Goal: Task Accomplishment & Management: Use online tool/utility

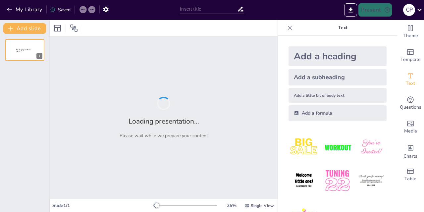
type input "Transformación Estratégica: De la Gestión Reactiva a la Excelencia en Riesgos"
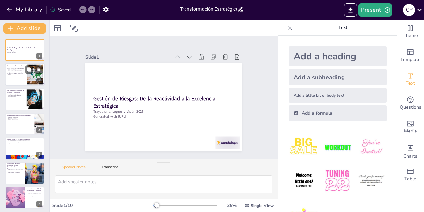
click at [13, 76] on div at bounding box center [25, 75] width 40 height 23
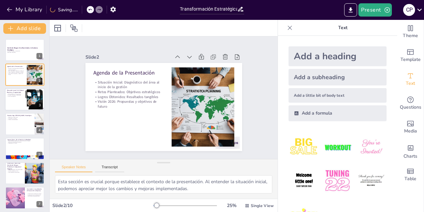
click at [16, 93] on p "Enfoque Reactivo y Fragmentado" at bounding box center [16, 93] width 18 height 1
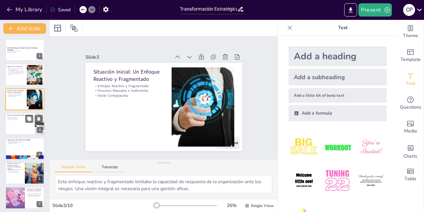
click at [28, 128] on div at bounding box center [25, 124] width 40 height 23
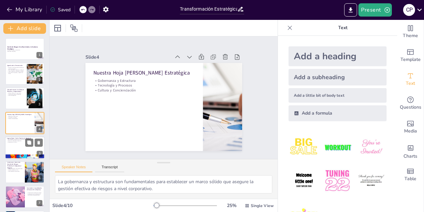
click at [13, 145] on div at bounding box center [25, 147] width 40 height 23
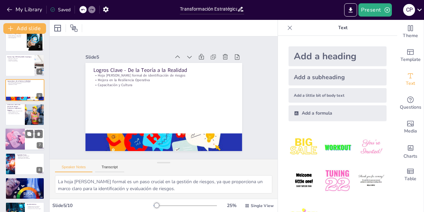
click at [18, 133] on div at bounding box center [15, 139] width 34 height 23
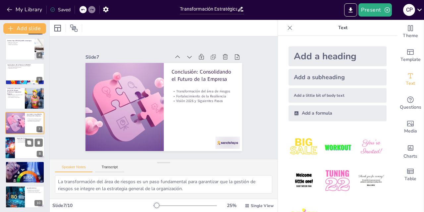
click at [20, 147] on div at bounding box center [25, 147] width 40 height 23
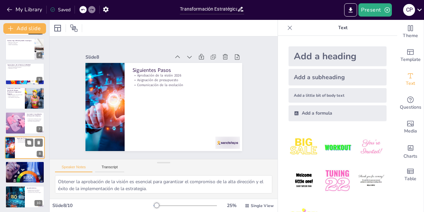
scroll to position [76, 0]
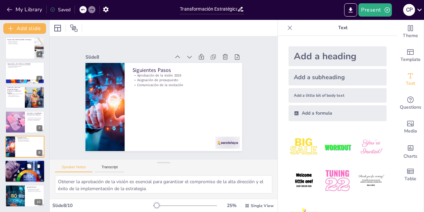
click at [23, 174] on div at bounding box center [25, 171] width 70 height 23
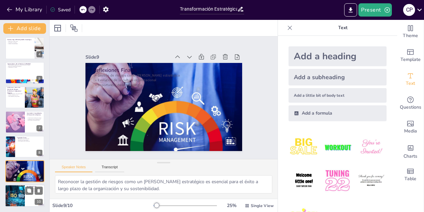
click at [17, 194] on div at bounding box center [14, 196] width 39 height 23
type textarea "Agradecer a la audiencia es fundamental para fomentar un ambiente positivo y co…"
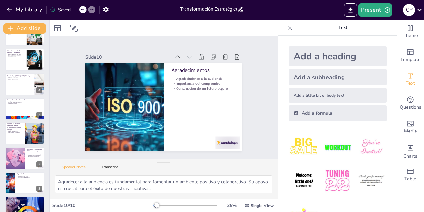
scroll to position [0, 0]
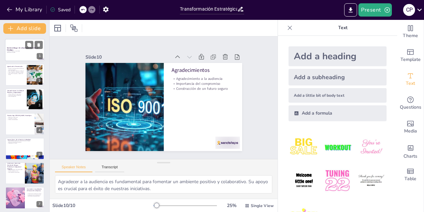
click at [17, 45] on div at bounding box center [25, 50] width 40 height 23
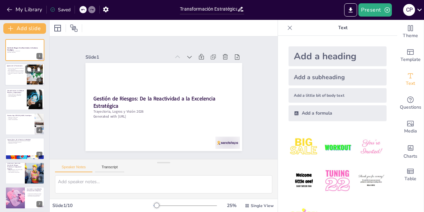
click at [20, 69] on p "Situación Inicial: Diagnóstico del área al inicio de la gestión" at bounding box center [16, 69] width 18 height 2
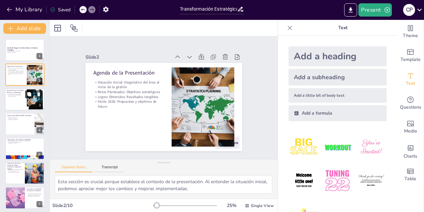
click at [26, 93] on button at bounding box center [29, 94] width 8 height 8
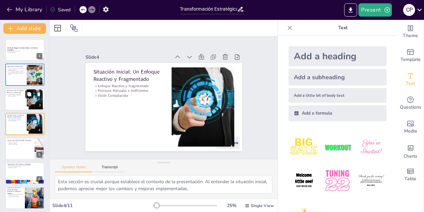
type textarea "Este enfoque reactivo y fragmentado limitaba la capacidad de respuesta de la or…"
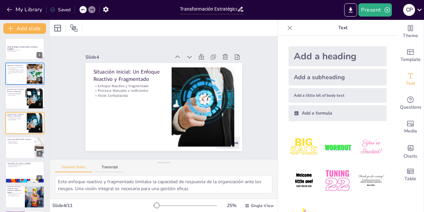
click at [15, 101] on div at bounding box center [25, 98] width 40 height 23
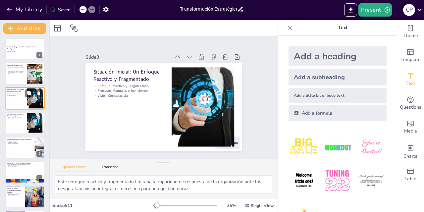
scroll to position [0, 0]
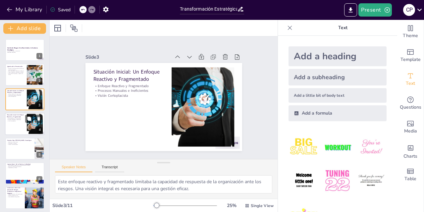
click at [10, 123] on div at bounding box center [25, 124] width 40 height 23
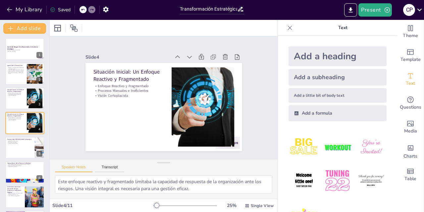
click at [286, 25] on icon at bounding box center [289, 28] width 7 height 7
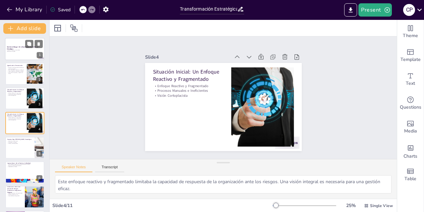
drag, startPoint x: 19, startPoint y: 48, endPoint x: 24, endPoint y: 49, distance: 4.7
click at [20, 47] on p "Gestión de Riesgos: De la Reactividad a la Excelencia Estratégica" at bounding box center [25, 48] width 36 height 4
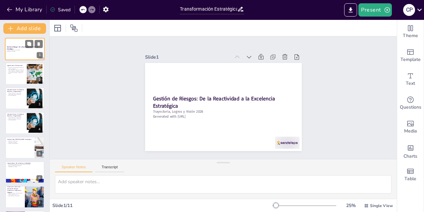
scroll to position [0, 0]
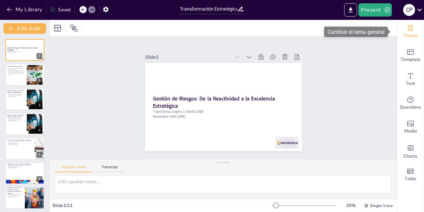
click at [406, 31] on icon "Change the overall theme" at bounding box center [410, 28] width 8 height 8
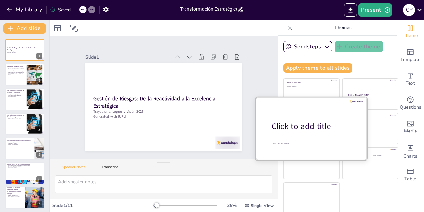
click at [299, 124] on div "Click to add title" at bounding box center [314, 126] width 84 height 11
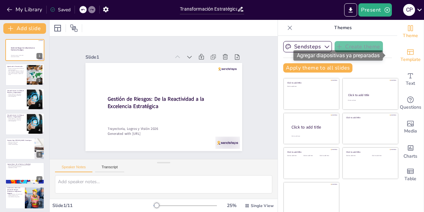
click at [406, 52] on icon "Add ready made slides" at bounding box center [410, 52] width 8 height 8
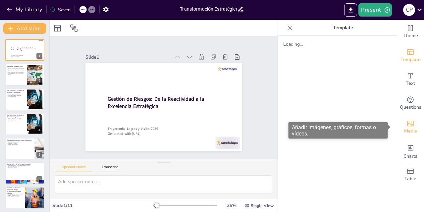
click at [406, 122] on icon "Add images, graphics, shapes or video" at bounding box center [410, 124] width 8 height 8
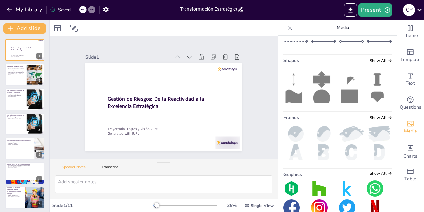
scroll to position [134, 0]
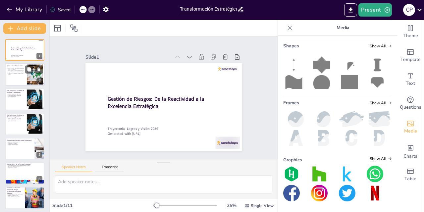
click at [8, 72] on p "Logros Obtenidos: Resultados tangibles" at bounding box center [16, 72] width 18 height 1
type textarea "Esta sección es crucial porque establece el contexto de la presentación. Al ent…"
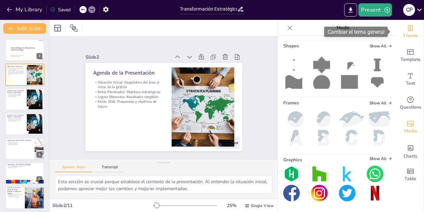
click at [406, 28] on icon "Change the overall theme" at bounding box center [410, 28] width 8 height 8
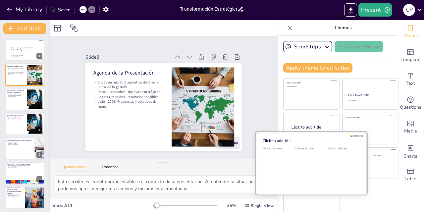
scroll to position [0, 0]
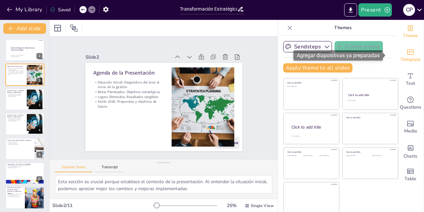
click at [405, 59] on span "Template" at bounding box center [410, 59] width 20 height 7
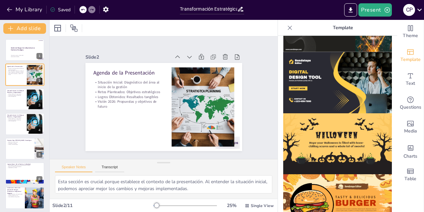
scroll to position [664, 0]
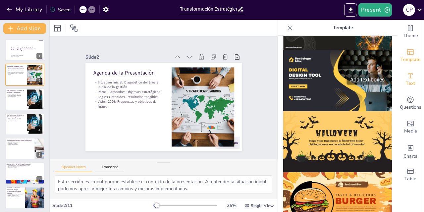
click at [412, 79] on div "Text" at bounding box center [410, 80] width 26 height 24
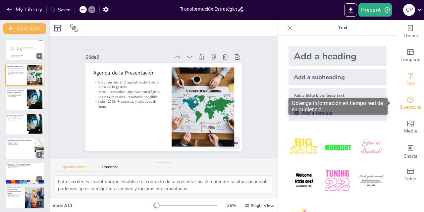
click at [408, 107] on span "Questions" at bounding box center [411, 107] width 22 height 7
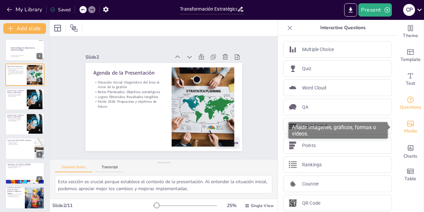
click at [406, 122] on icon "Add images, graphics, shapes or video" at bounding box center [410, 124] width 8 height 8
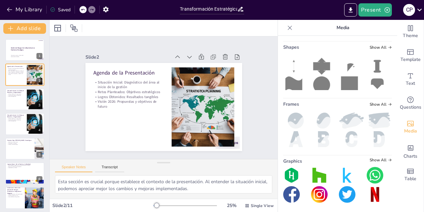
scroll to position [134, 0]
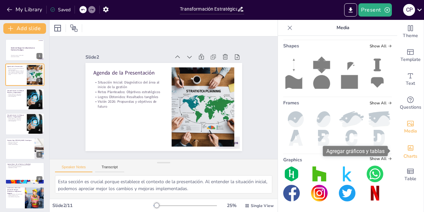
click at [407, 144] on icon "Add charts and graphs" at bounding box center [410, 147] width 7 height 7
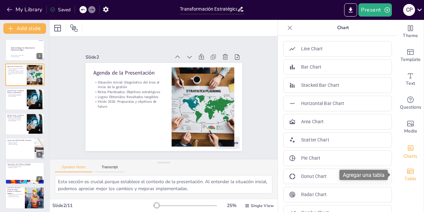
click at [407, 169] on icon "Add a table" at bounding box center [410, 171] width 7 height 5
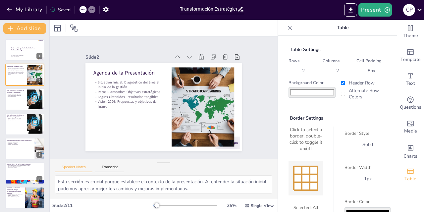
click at [246, 135] on div "Slide 1 Gestión de Riesgos: De la Reactividad a la Excelencia Estratégica Traye…" at bounding box center [164, 97] width 212 height 144
click at [286, 29] on icon at bounding box center [289, 28] width 7 height 7
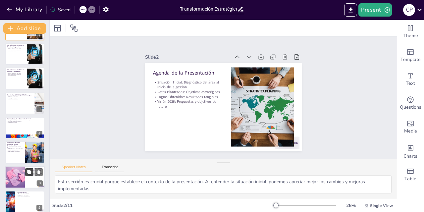
scroll to position [101, 0]
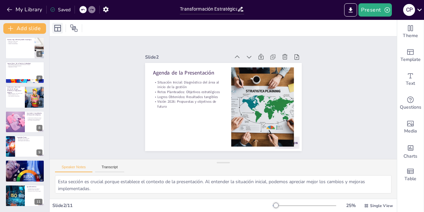
click at [60, 28] on icon at bounding box center [57, 28] width 7 height 7
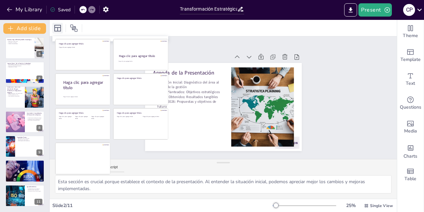
click at [60, 28] on icon at bounding box center [57, 28] width 7 height 7
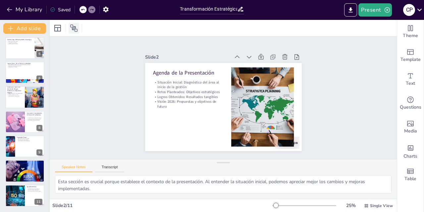
click at [76, 24] on icon at bounding box center [74, 28] width 8 height 8
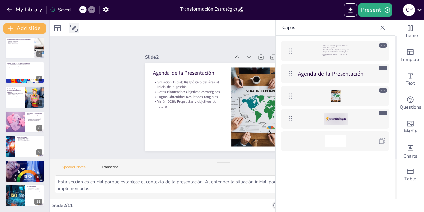
click at [76, 24] on icon at bounding box center [74, 28] width 8 height 8
click at [381, 27] on icon at bounding box center [382, 28] width 7 height 7
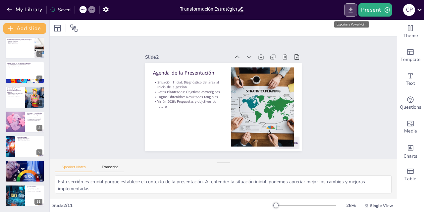
click at [355, 12] on button "Export to PowerPoint" at bounding box center [350, 9] width 13 height 13
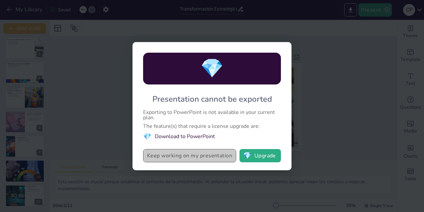
click at [204, 155] on button "Keep working on my presentation" at bounding box center [189, 155] width 93 height 13
